Goal: Task Accomplishment & Management: Use online tool/utility

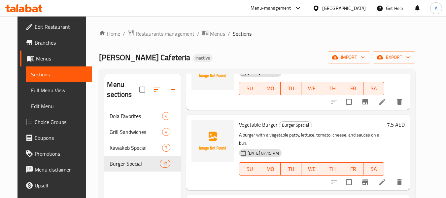
click at [345, 8] on div "[GEOGRAPHIC_DATA]" at bounding box center [344, 8] width 44 height 7
click at [149, 31] on span "Restaurants management" at bounding box center [165, 34] width 59 height 8
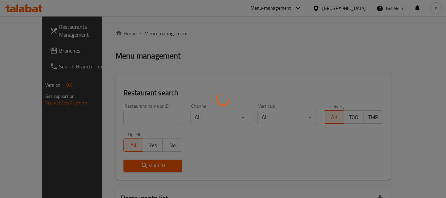
click at [30, 50] on div at bounding box center [223, 99] width 446 height 198
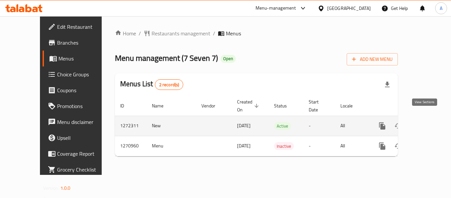
click at [427, 123] on icon "enhanced table" at bounding box center [430, 126] width 6 height 6
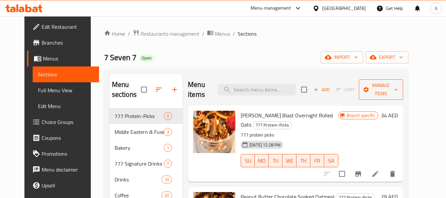
click at [396, 92] on span "Manage items" at bounding box center [381, 89] width 34 height 16
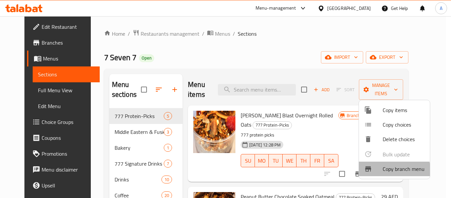
click at [392, 170] on span "Copy branch menu" at bounding box center [403, 169] width 42 height 8
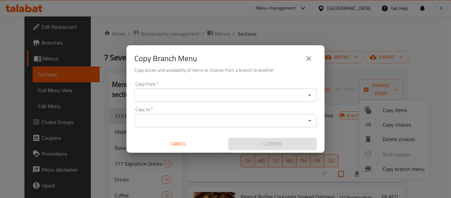
click at [266, 95] on input "Copy from   *" at bounding box center [219, 94] width 167 height 9
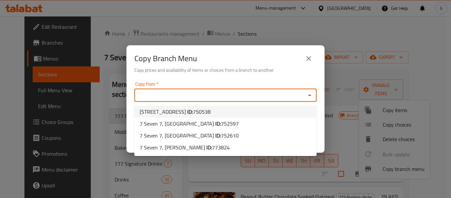
click at [230, 113] on li "7 Seven 7, Khalifa Park ID: 750538" at bounding box center [225, 112] width 182 height 12
type input "7 Seven 7, Khalifa Park"
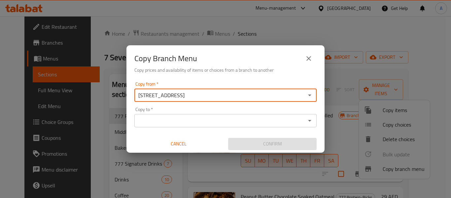
click at [236, 119] on input "Copy to   *" at bounding box center [219, 120] width 167 height 9
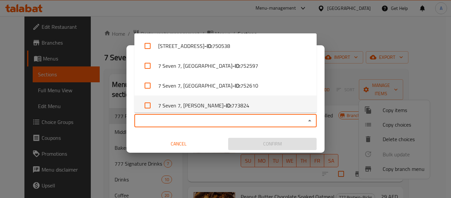
scroll to position [5, 0]
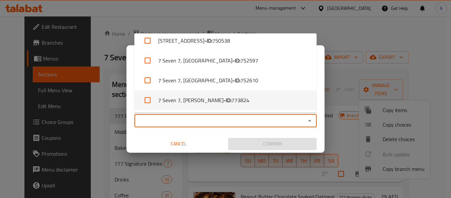
click at [264, 97] on li "7 Seven 7, Madinat Khalifa - A - ID: 773824" at bounding box center [225, 100] width 182 height 20
checkbox input "true"
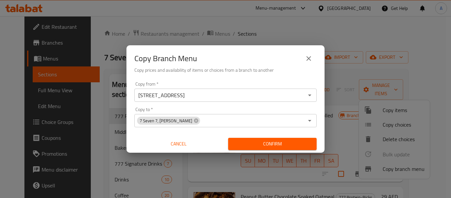
click at [260, 105] on div "Copy from   * 7 Seven 7, Khalifa Park Copy from * Copy to   * 7 Seven 7, Madina…" at bounding box center [225, 116] width 198 height 74
click at [269, 143] on span "Confirm" at bounding box center [272, 144] width 78 height 8
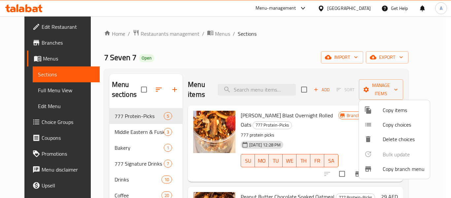
click at [411, 168] on span "Copy branch menu" at bounding box center [403, 169] width 42 height 8
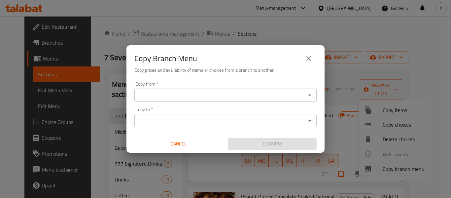
click at [281, 92] on input "Copy from   *" at bounding box center [219, 94] width 167 height 9
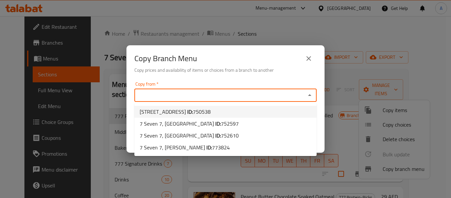
click at [228, 111] on li "7 Seven 7, Khalifa Park ID: 750538" at bounding box center [225, 112] width 182 height 12
type input "7 Seven 7, Khalifa Park"
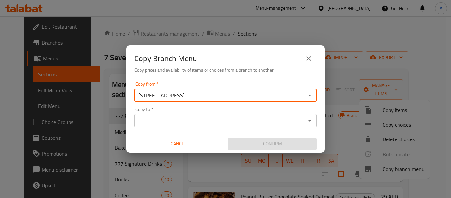
click at [239, 118] on input "Copy to   *" at bounding box center [219, 120] width 167 height 9
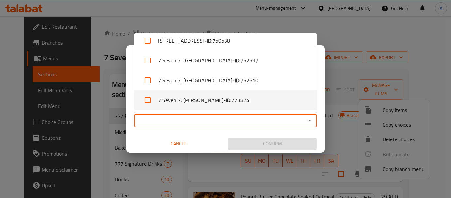
click at [231, 100] on b "- ID:" at bounding box center [227, 100] width 8 height 8
checkbox input "true"
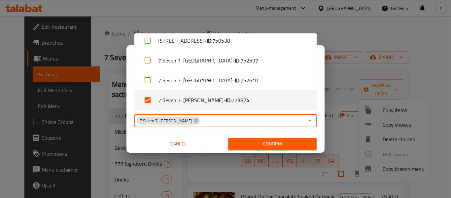
click at [146, 136] on div "Cancel" at bounding box center [179, 143] width 94 height 17
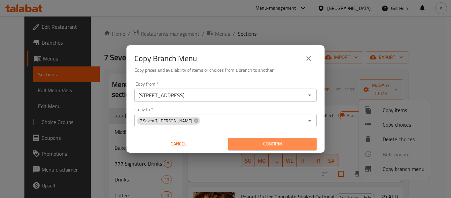
click at [270, 143] on span "Confirm" at bounding box center [272, 144] width 78 height 8
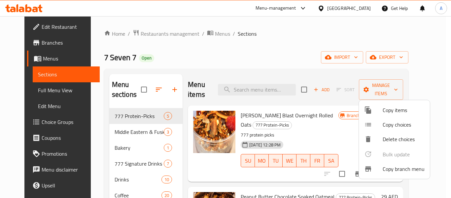
click at [394, 171] on span "Copy branch menu" at bounding box center [403, 169] width 42 height 8
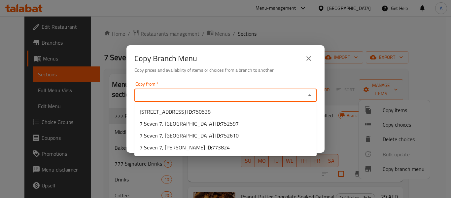
click at [164, 97] on input "Copy from   *" at bounding box center [219, 94] width 167 height 9
click at [221, 125] on span "752597" at bounding box center [230, 123] width 18 height 10
type input "7 Seven 7, Expo City"
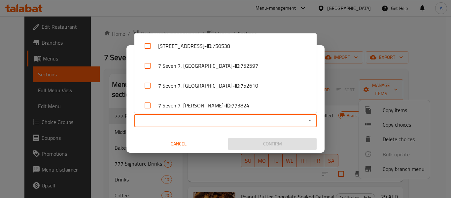
click at [221, 121] on input "Copy to   *" at bounding box center [219, 120] width 167 height 9
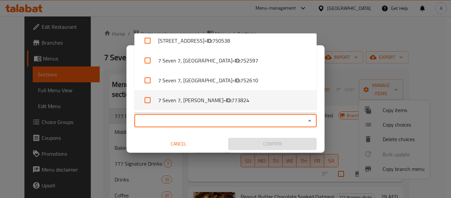
click at [204, 100] on li "7 Seven 7, Madinat Khalifa - A - ID: 773824" at bounding box center [225, 100] width 182 height 20
checkbox input "true"
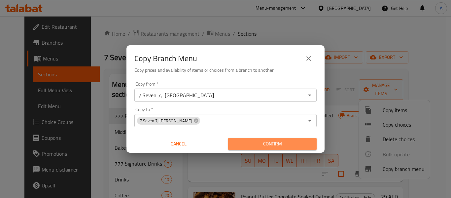
click at [260, 140] on span "Confirm" at bounding box center [272, 144] width 78 height 8
